Goal: Task Accomplishment & Management: Complete application form

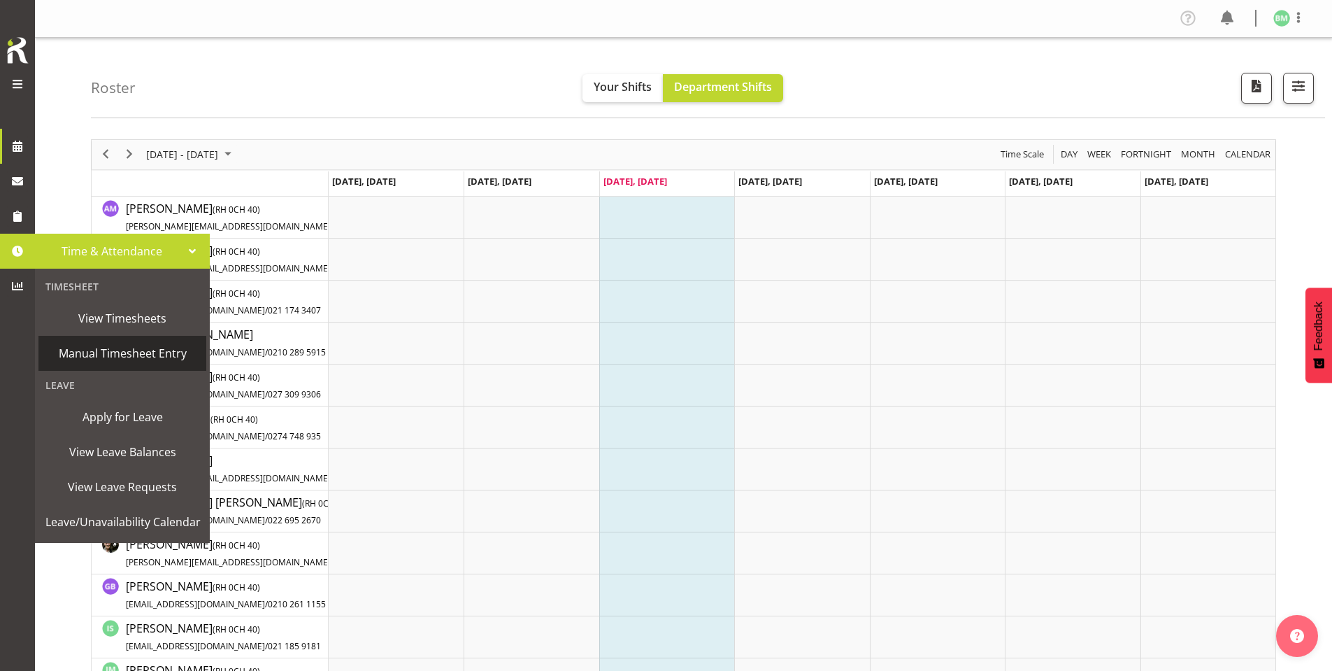
click at [97, 348] on span "Manual Timesheet Entry" at bounding box center [122, 353] width 154 height 21
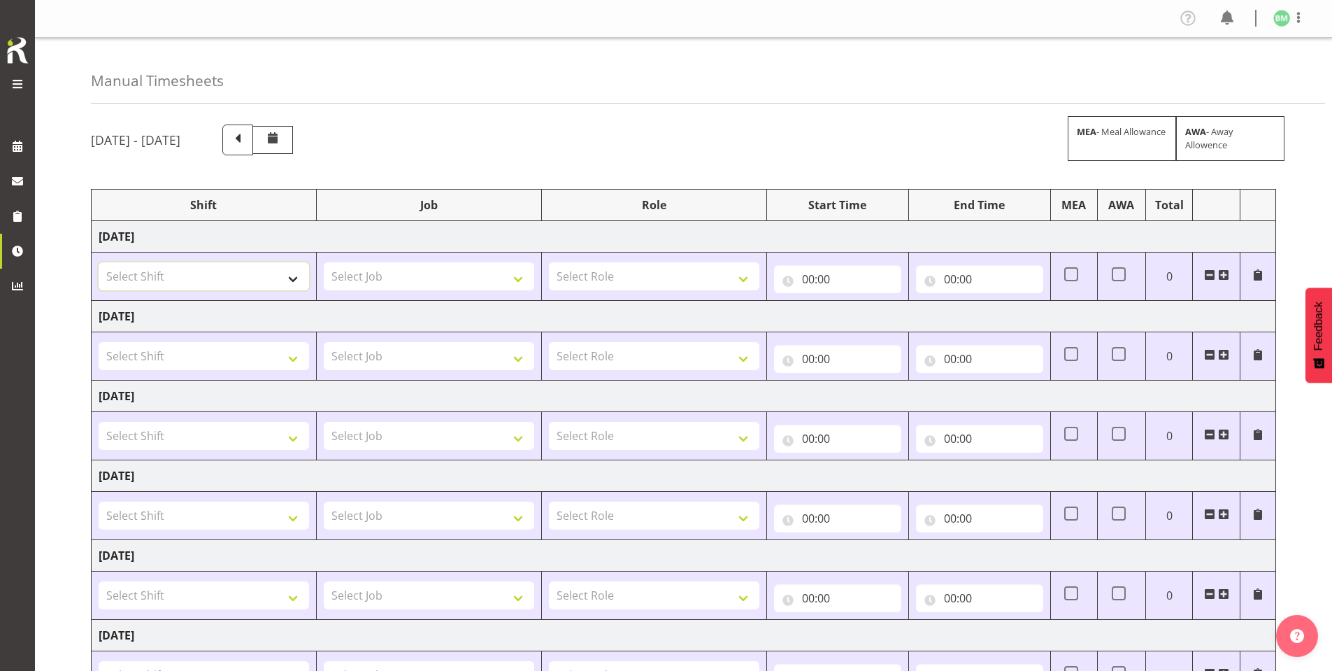
click at [222, 273] on select "Select Shift AKL SIGN ADMIN1 (LEAVE ALONE, DONT MAKE INACTIVE) CD AKL city CD T…" at bounding box center [204, 276] width 211 height 28
select select "1528"
click at [99, 262] on select "Select Shift AKL SIGN ADMIN1 (LEAVE ALONE, DONT MAKE INACTIVE) CD AKL city CD T…" at bounding box center [204, 276] width 211 height 28
click at [391, 271] on select "Select Job 1 Carlton Events 1 Carlton Hamilton 1 Carlton Wellington 1 EHS WAREH…" at bounding box center [429, 276] width 211 height 28
select select "9464"
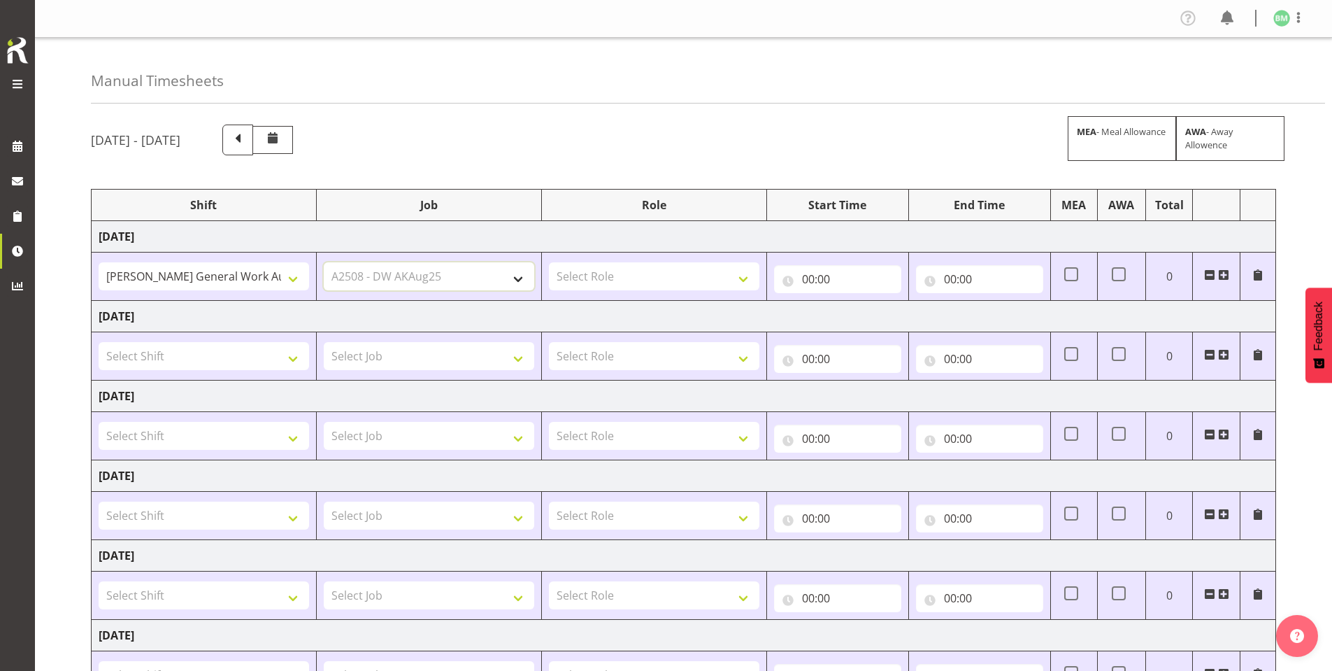
click at [324, 262] on select "Select Job 1 Carlton Events 1 Carlton Hamilton 1 Carlton Wellington 1 EHS WAREH…" at bounding box center [429, 276] width 211 height 28
click at [587, 283] on select "Select Role SIGN SHOP" at bounding box center [654, 276] width 211 height 28
select select "541"
click at [549, 262] on select "Select Role SIGN SHOP" at bounding box center [654, 276] width 211 height 28
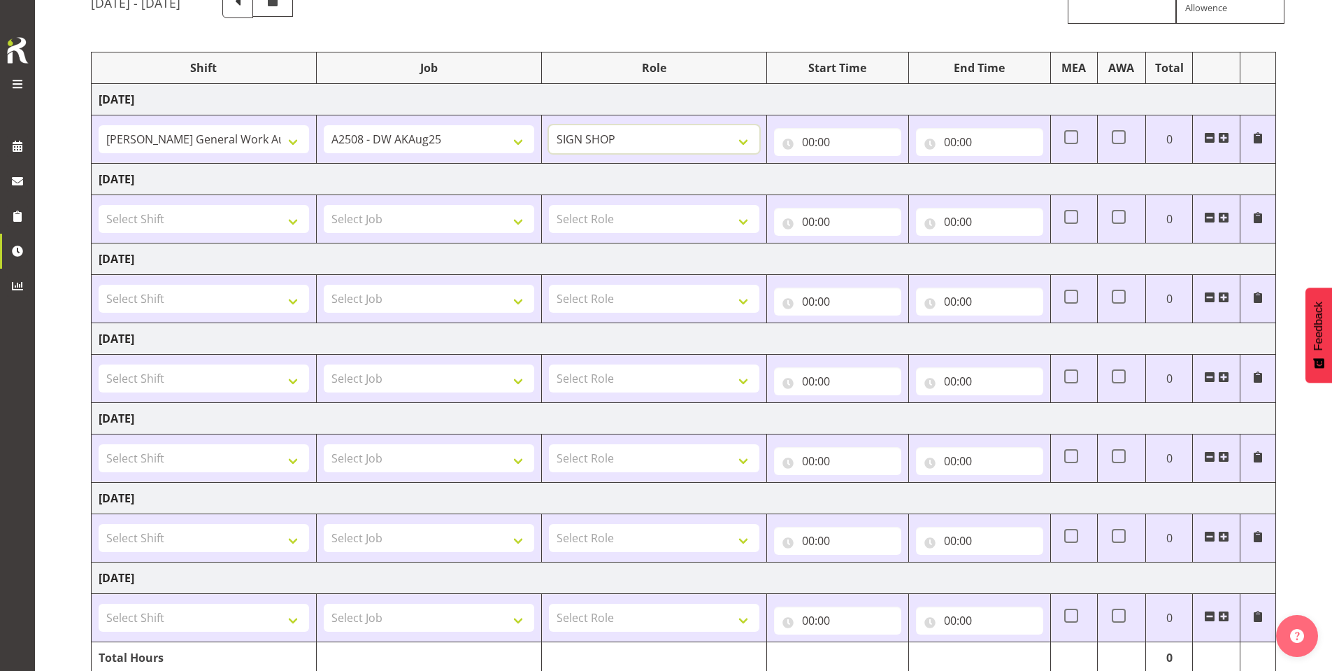
scroll to position [57, 0]
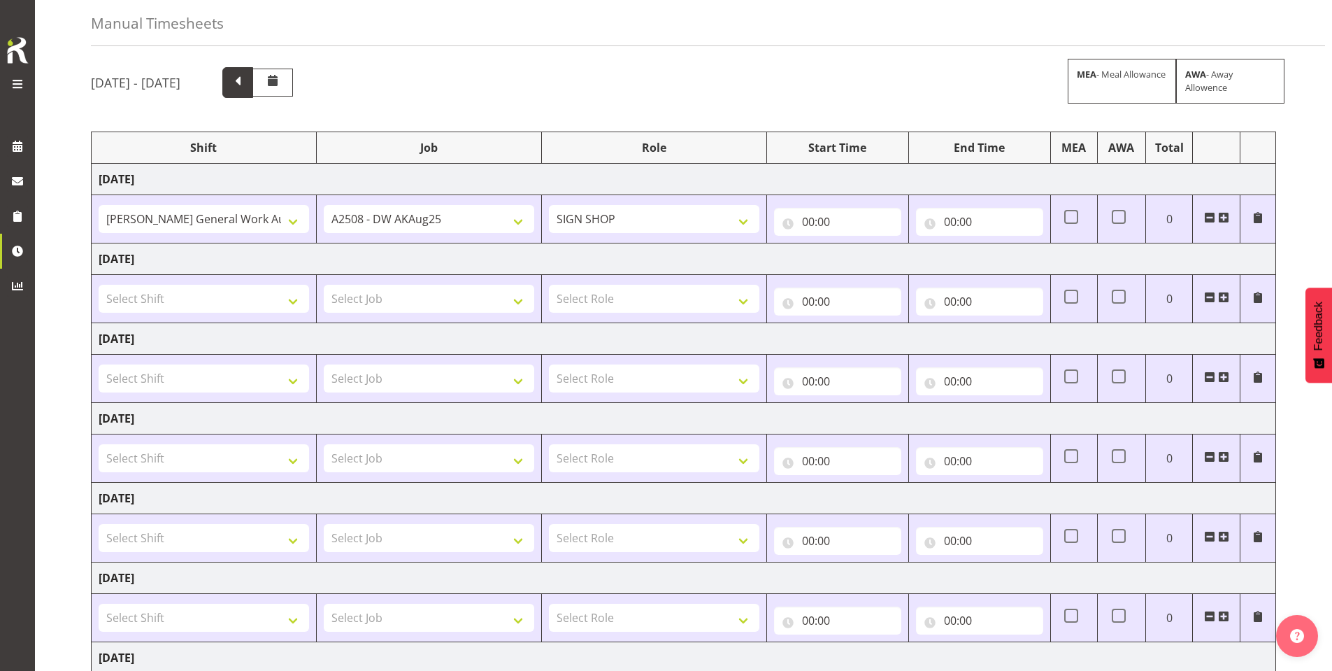
click at [247, 89] on span at bounding box center [238, 81] width 18 height 18
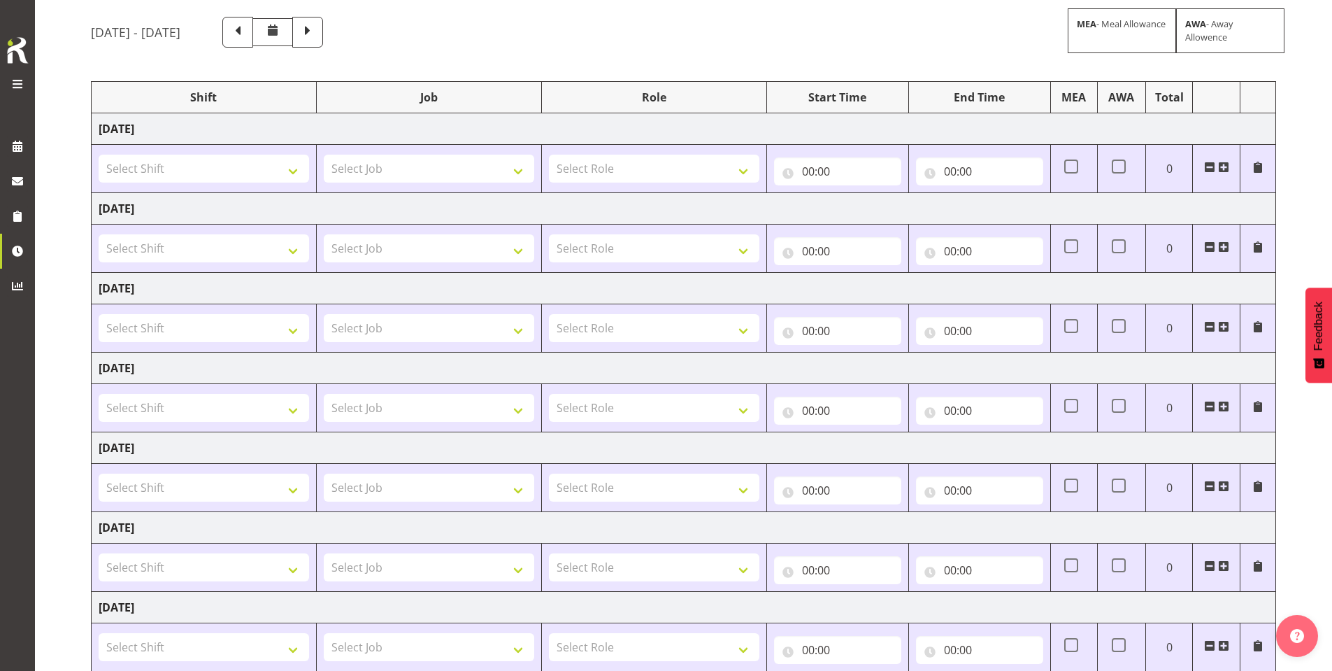
scroll to position [197, 0]
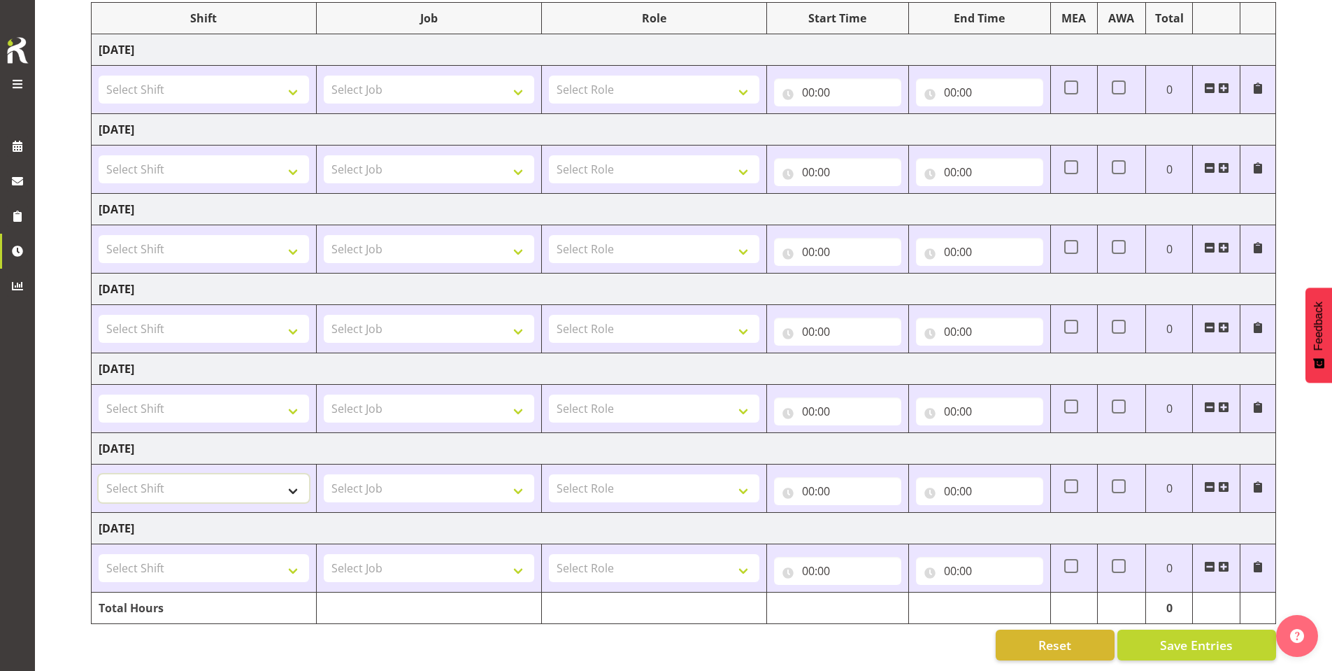
click at [216, 478] on select "Select Shift AKL SIGN ADMIN1 (LEAVE ALONE, DONT MAKE INACTIVE) CD AKL city CD T…" at bounding box center [204, 488] width 211 height 28
select select "1525"
click at [99, 474] on select "Select Shift AKL SIGN ADMIN1 (LEAVE ALONE, DONT MAKE INACTIVE) CD AKL city CD T…" at bounding box center [204, 488] width 211 height 28
click at [376, 488] on select "Select Job 1 Carlton Events 1 Carlton Hamilton 1 Carlton Wellington 1 EHS WAREH…" at bounding box center [429, 488] width 211 height 28
select select "9464"
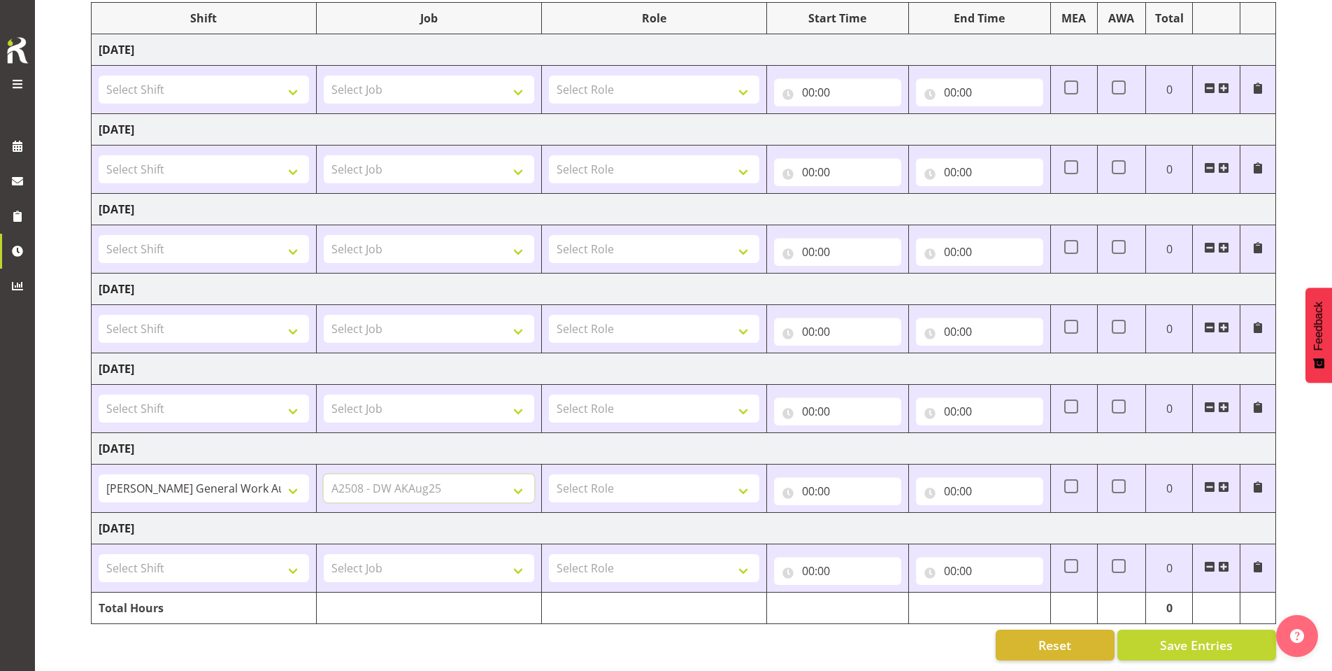
click at [324, 474] on select "Select Job 1 Carlton Events 1 Carlton Hamilton 1 Carlton Wellington 1 EHS WAREH…" at bounding box center [429, 488] width 211 height 28
click at [630, 474] on select "Select Role SIGN SHOP" at bounding box center [654, 488] width 211 height 28
select select "541"
click at [549, 474] on select "Select Role SIGN SHOP" at bounding box center [654, 488] width 211 height 28
click at [813, 489] on input "00:00" at bounding box center [837, 491] width 127 height 28
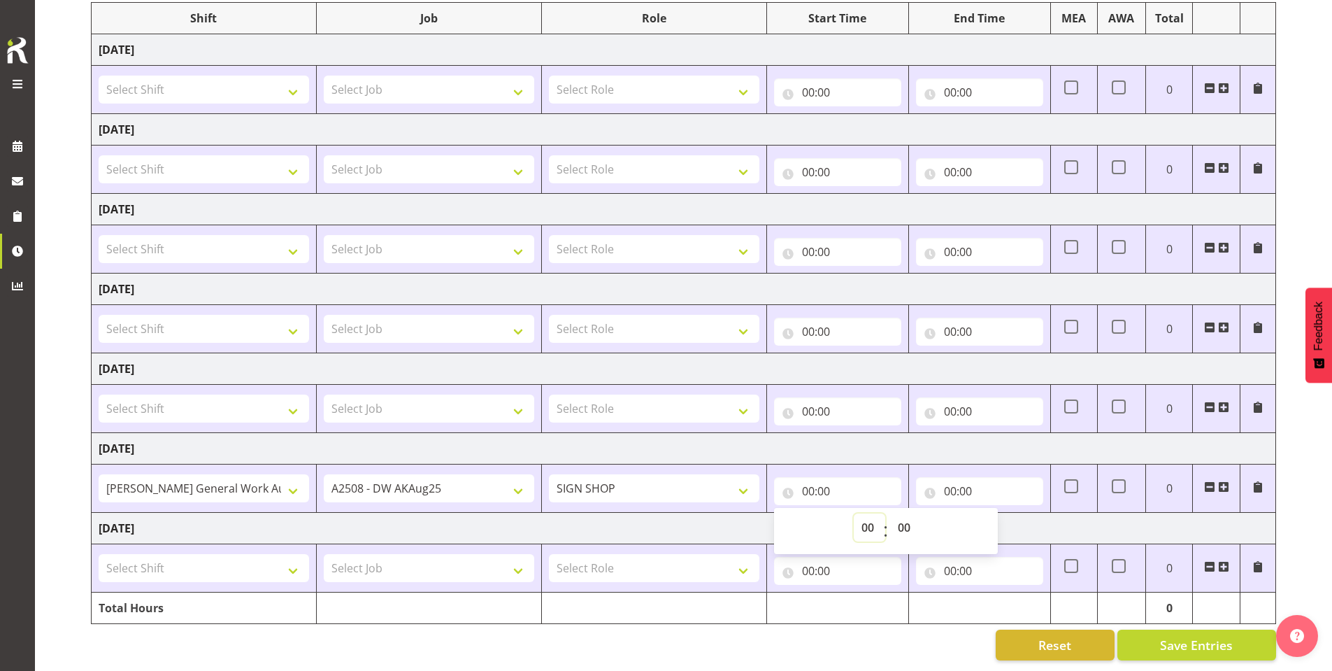
click at [869, 515] on select "00 01 02 03 04 05 06 07 08 09 10 11 12 13 14 15 16 17 18 19 20 21 22 23" at bounding box center [869, 527] width 31 height 28
select select "8"
click at [854, 513] on select "00 01 02 03 04 05 06 07 08 09 10 11 12 13 14 15 16 17 18 19 20 21 22 23" at bounding box center [869, 527] width 31 height 28
type input "08:00"
click at [934, 483] on input "00:00" at bounding box center [979, 491] width 127 height 28
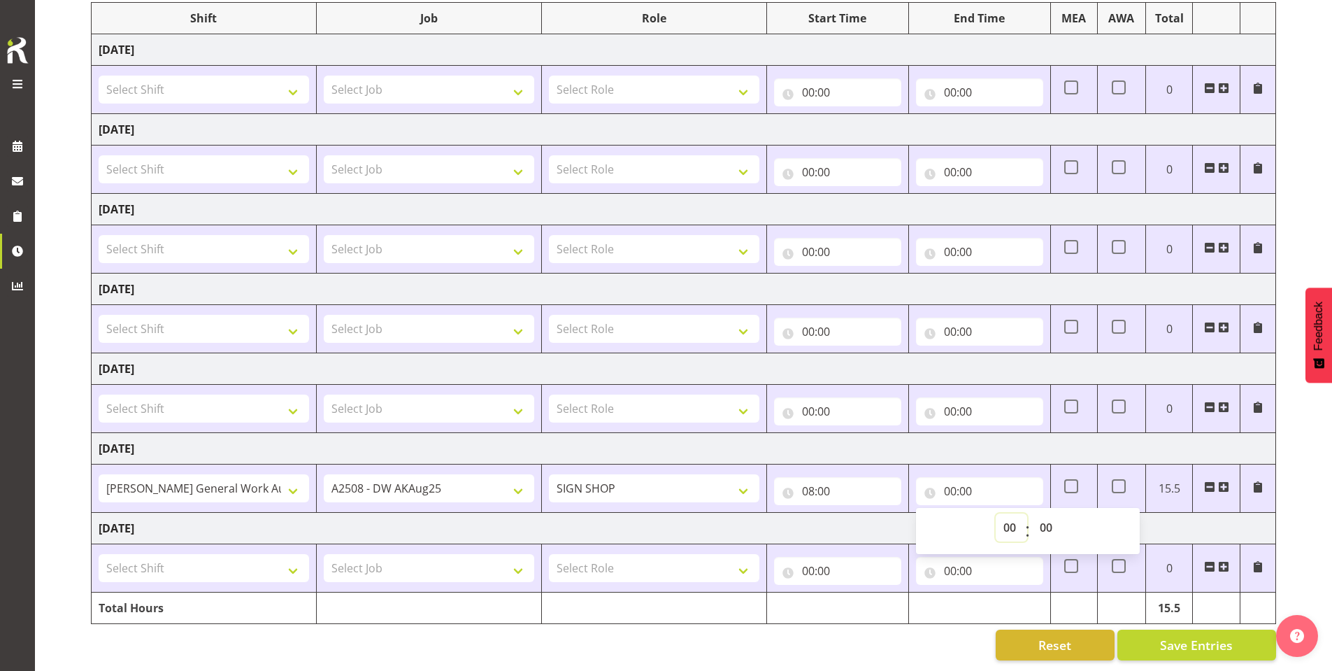
click at [1003, 518] on select "00 01 02 03 04 05 06 07 08 09 10 11 12 13 14 15 16 17 18 19 20 21 22 23" at bounding box center [1011, 527] width 31 height 28
click at [1006, 526] on select "00 01 02 03 04 05 06 07 08 09 10 11 12 13 14 15 16 17 18 19 20 21 22 23" at bounding box center [1011, 527] width 31 height 28
select select "15"
click at [996, 513] on select "00 01 02 03 04 05 06 07 08 09 10 11 12 13 14 15 16 17 18 19 20 21 22 23" at bounding box center [1011, 527] width 31 height 28
type input "15:00"
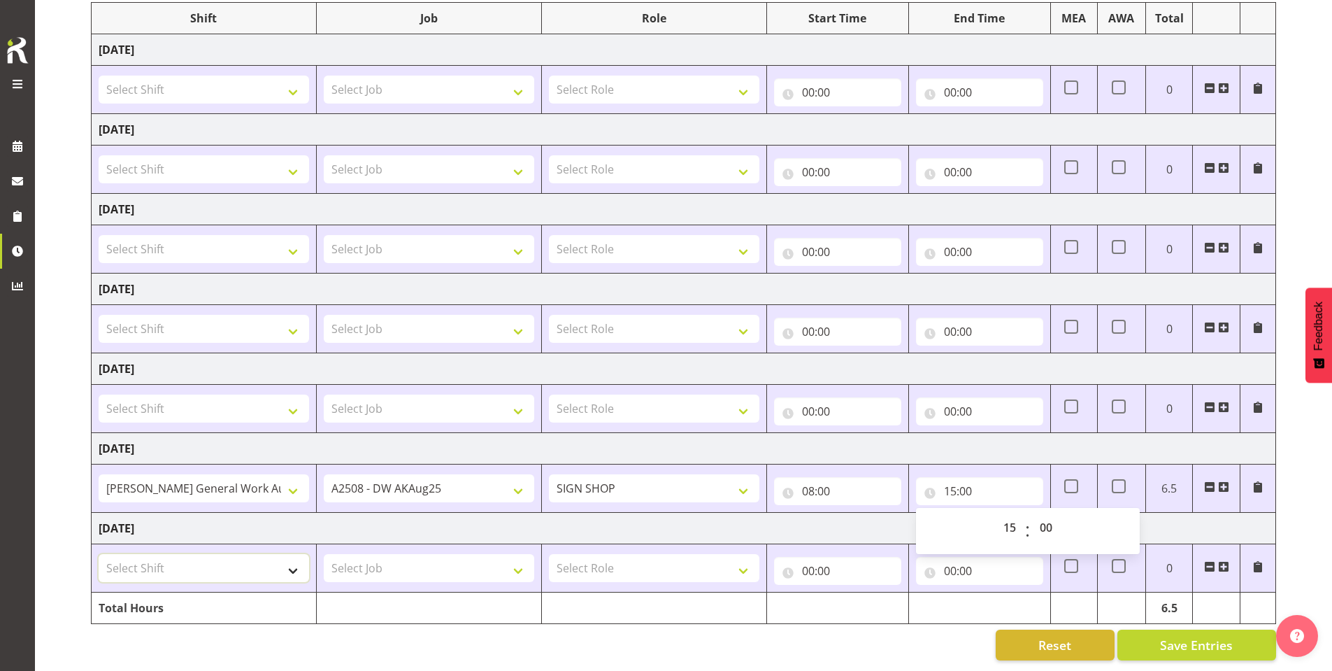
click at [197, 554] on select "Select Shift AKL SIGN ADMIN1 (LEAVE ALONE, DONT MAKE INACTIVE) CD AKL city CD T…" at bounding box center [204, 568] width 211 height 28
select select "1525"
click at [99, 554] on select "Select Shift AKL SIGN ADMIN1 (LEAVE ALONE, DONT MAKE INACTIVE) CD AKL city CD T…" at bounding box center [204, 568] width 211 height 28
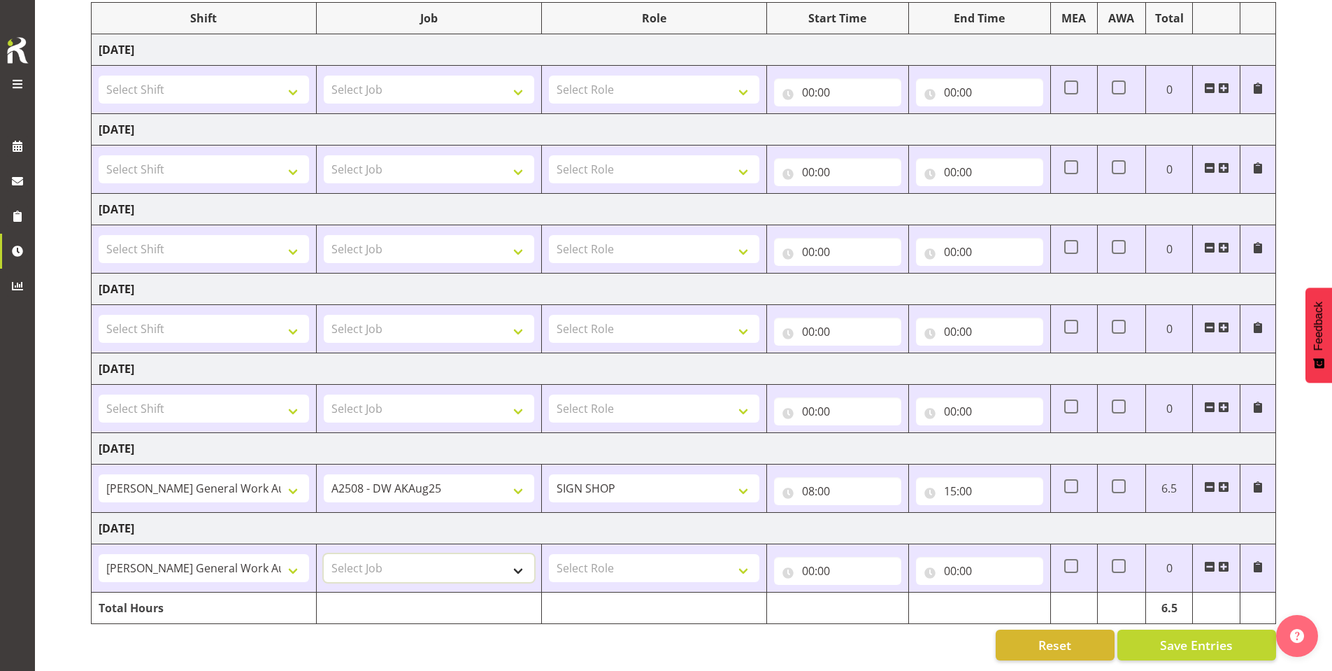
click at [400, 564] on select "Select Job 1 Carlton Events 1 Carlton Hamilton 1 Carlton Wellington 1 EHS WAREH…" at bounding box center [429, 568] width 211 height 28
select select "9464"
click at [324, 554] on select "Select Job 1 Carlton Events 1 Carlton Hamilton 1 Carlton Wellington 1 EHS WAREH…" at bounding box center [429, 568] width 211 height 28
click at [557, 557] on select "Select Role SIGN SHOP" at bounding box center [654, 568] width 211 height 28
select select "541"
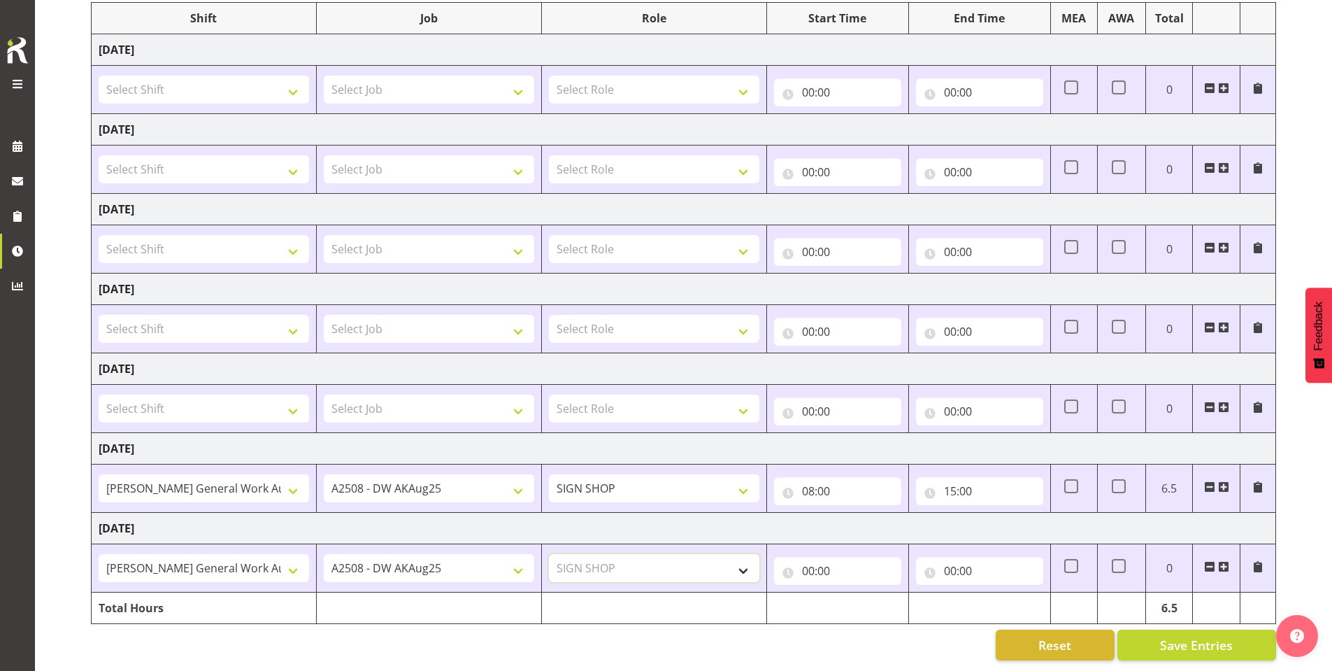
click at [549, 554] on select "Select Role SIGN SHOP" at bounding box center [654, 568] width 211 height 28
click at [795, 563] on input "00:00" at bounding box center [837, 571] width 127 height 28
click at [866, 605] on select "00 01 02 03 04 05 06 07 08 09 10 11 12 13 14 15 16 17 18 19 20 21 22 23" at bounding box center [869, 607] width 31 height 28
select select "7"
click at [854, 593] on select "00 01 02 03 04 05 06 07 08 09 10 11 12 13 14 15 16 17 18 19 20 21 22 23" at bounding box center [869, 607] width 31 height 28
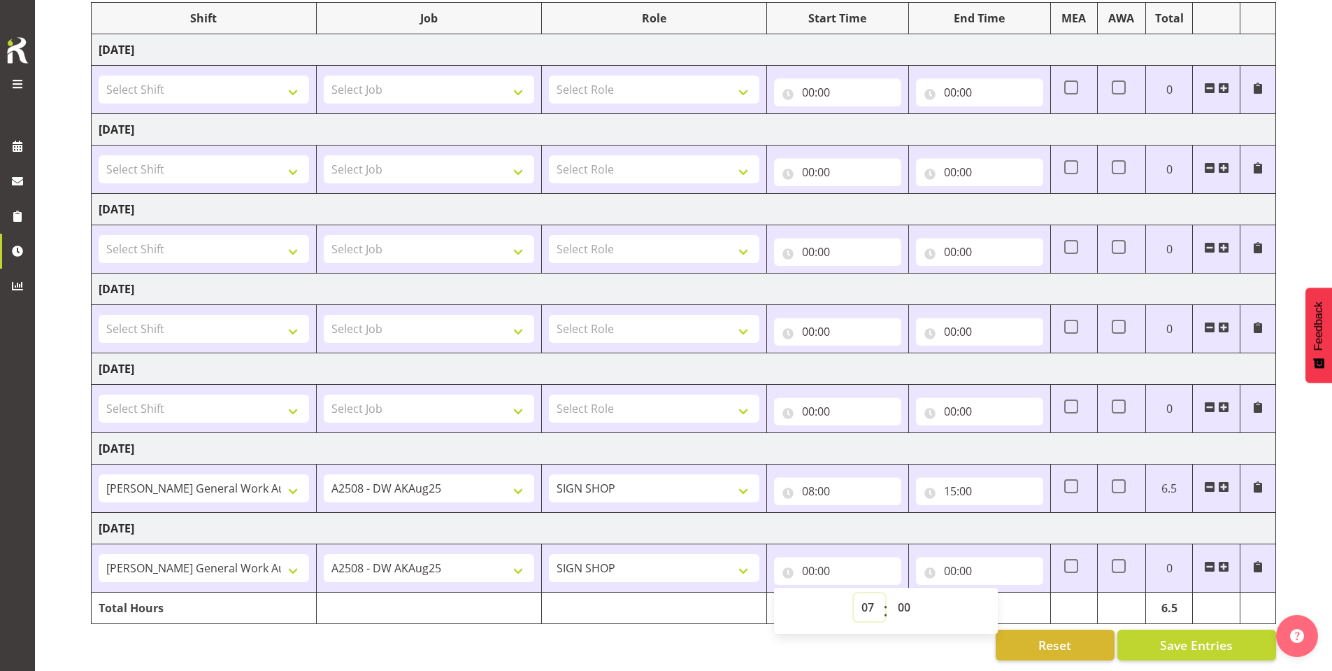
type input "07:00"
click at [921, 562] on input "00:00" at bounding box center [979, 571] width 127 height 28
click at [1022, 603] on select "00 01 02 03 04 05 06 07 08 09 10 11 12 13 14 15 16 17 18 19 20 21 22 23" at bounding box center [1011, 607] width 31 height 28
select select "15"
click at [996, 593] on select "00 01 02 03 04 05 06 07 08 09 10 11 12 13 14 15 16 17 18 19 20 21 22 23" at bounding box center [1011, 607] width 31 height 28
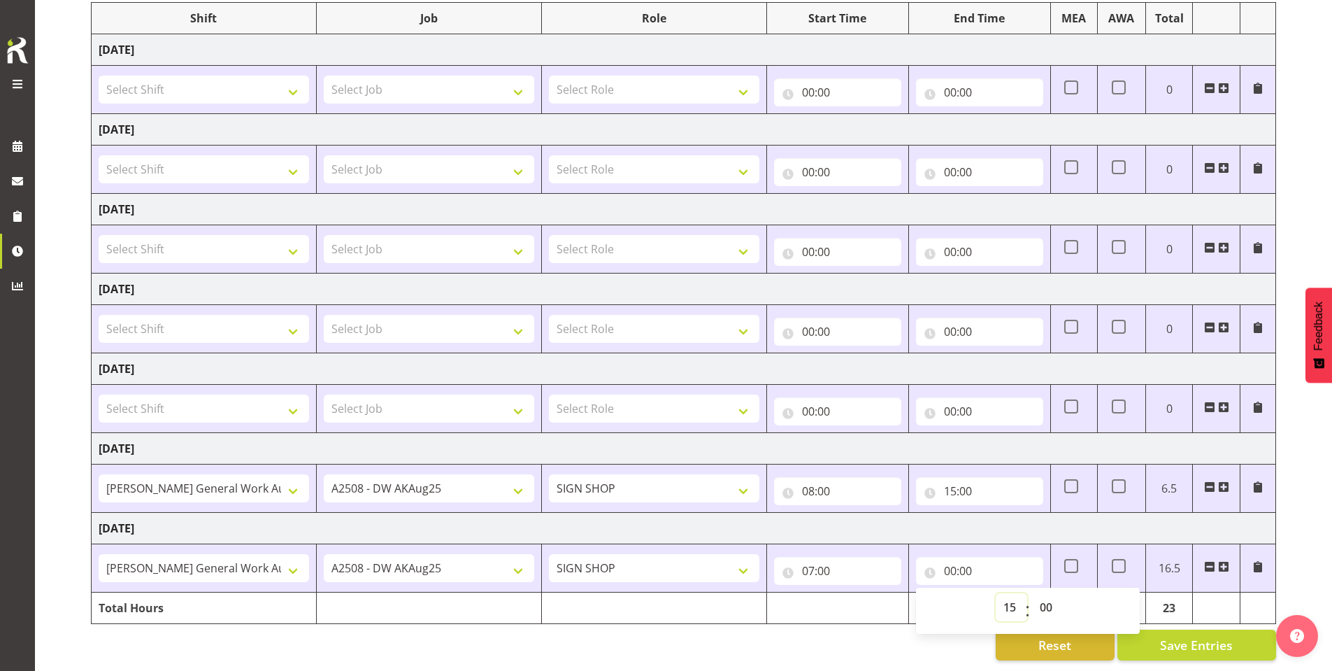
type input "15:00"
click at [1176, 637] on span "Save Entries" at bounding box center [1196, 645] width 73 height 18
click at [1226, 636] on span "Save Entries" at bounding box center [1196, 645] width 73 height 18
